Goal: Navigation & Orientation: Find specific page/section

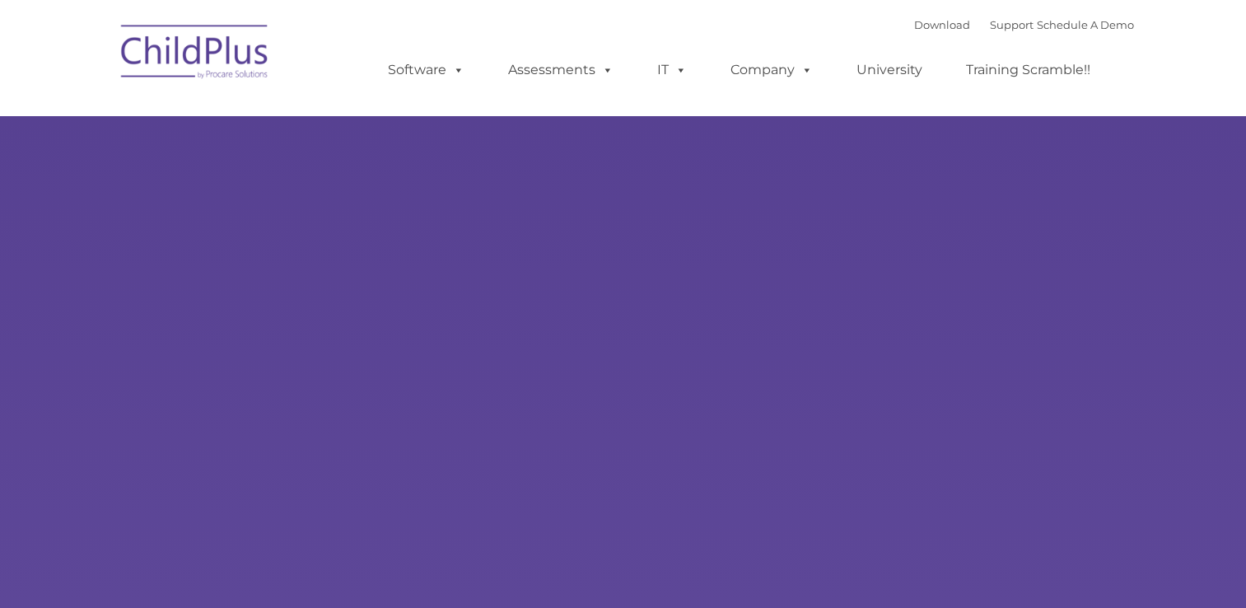
type input ""
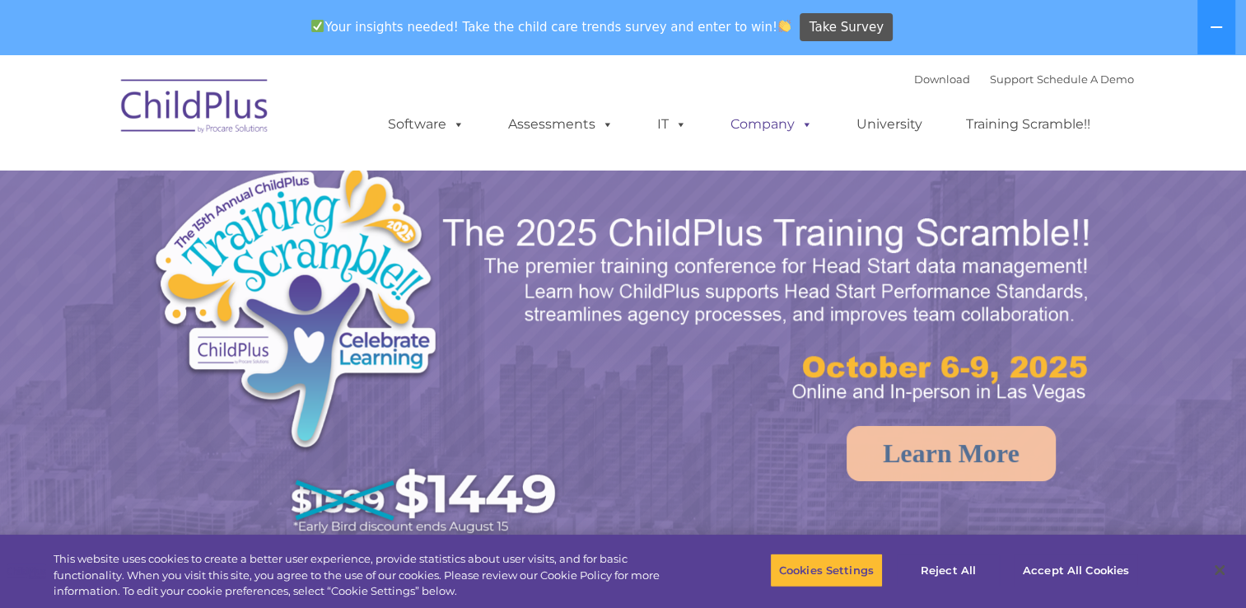
select select "MEDIUM"
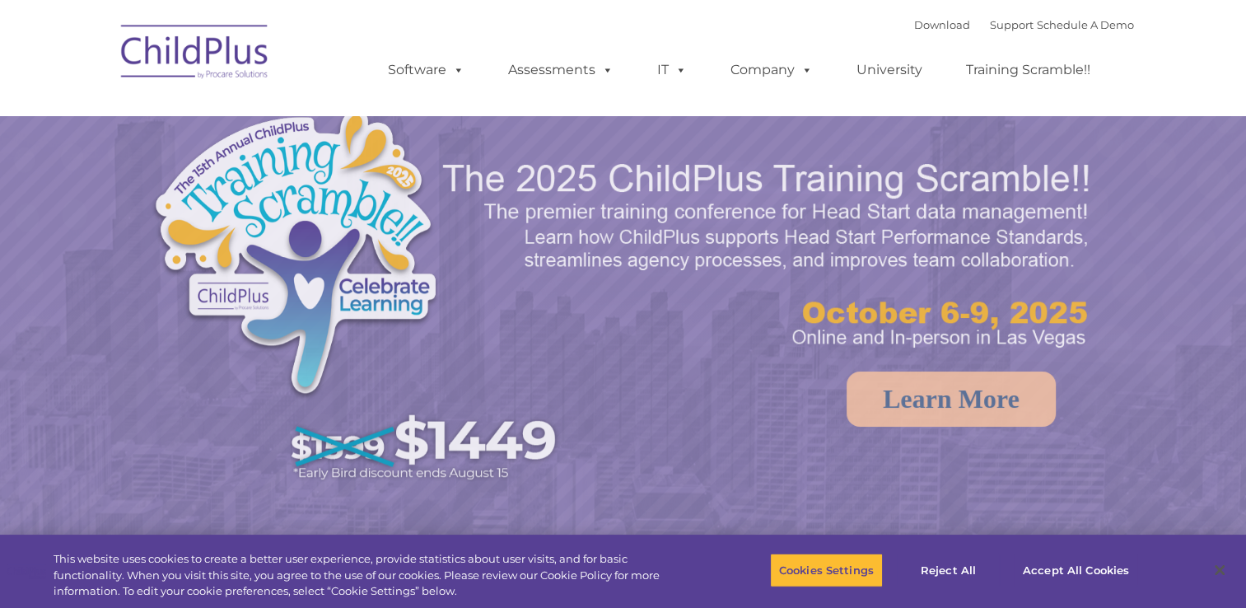
select select "MEDIUM"
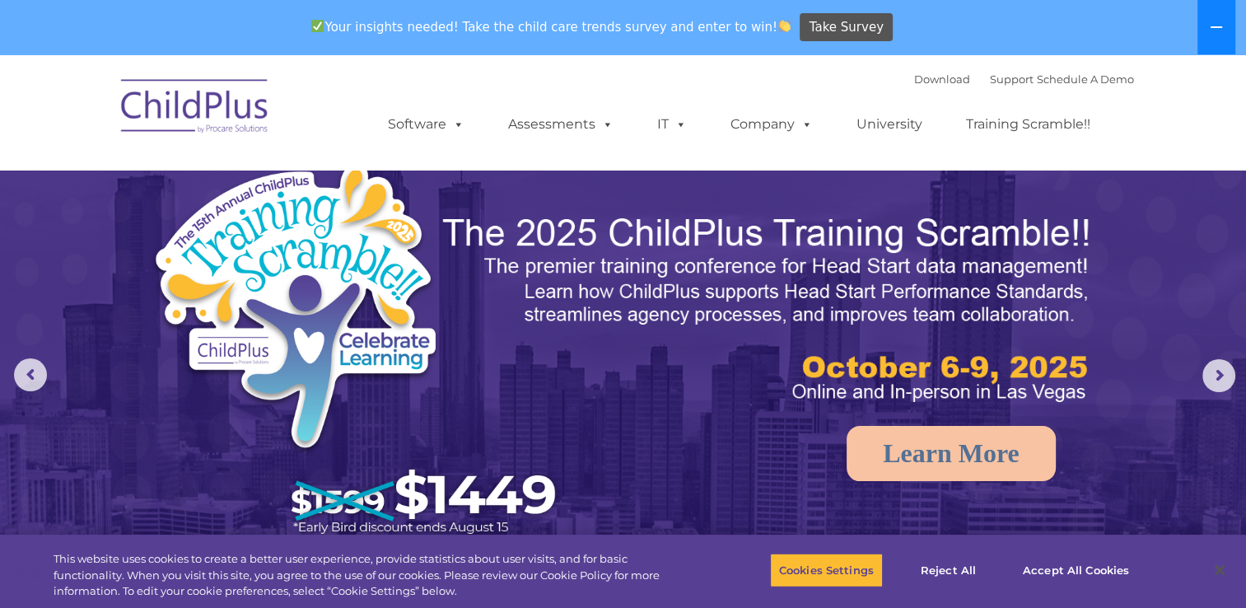
click at [1208, 26] on button at bounding box center [1217, 27] width 38 height 54
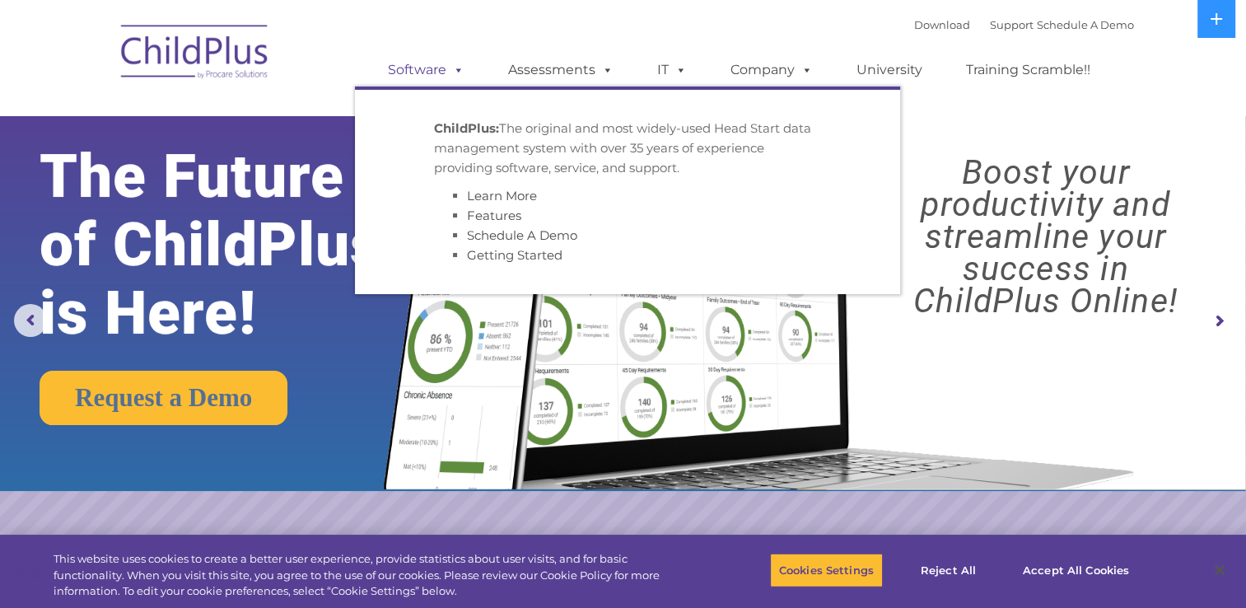
click at [418, 80] on link "Software" at bounding box center [427, 70] width 110 height 33
